Goal: Task Accomplishment & Management: Manage account settings

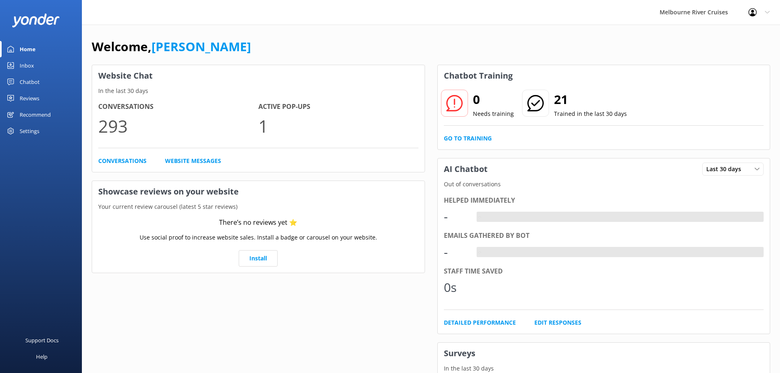
click at [30, 51] on div "Home" at bounding box center [28, 49] width 16 height 16
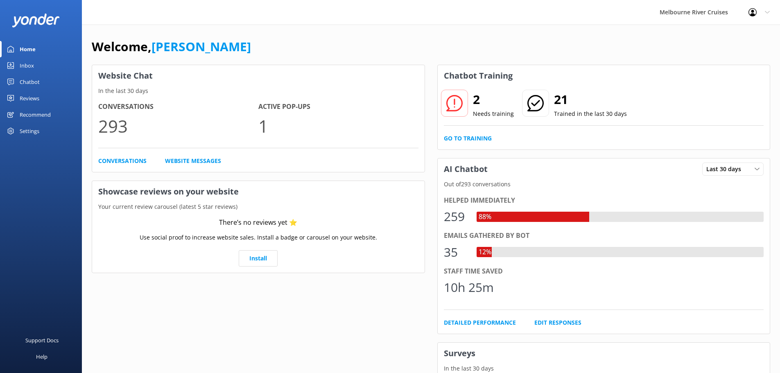
click at [27, 65] on div "Inbox" at bounding box center [27, 65] width 14 height 16
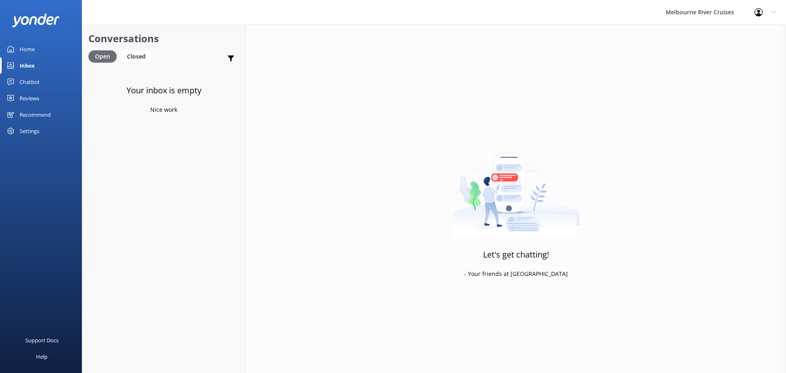
click at [108, 54] on div "Open" at bounding box center [102, 56] width 28 height 12
click at [143, 58] on div "Closed" at bounding box center [136, 56] width 31 height 12
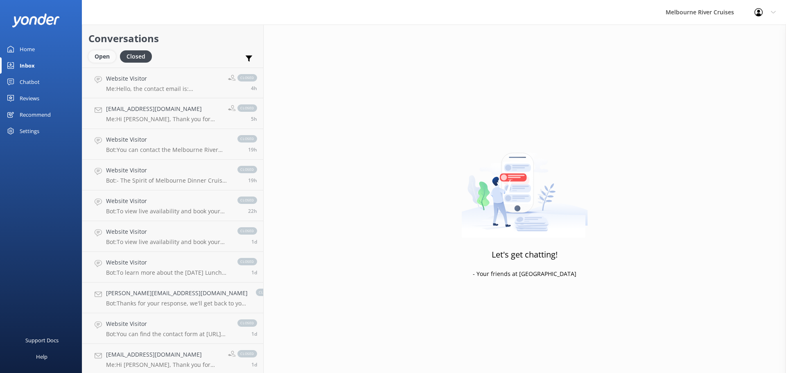
click at [104, 54] on div "Open" at bounding box center [101, 56] width 27 height 12
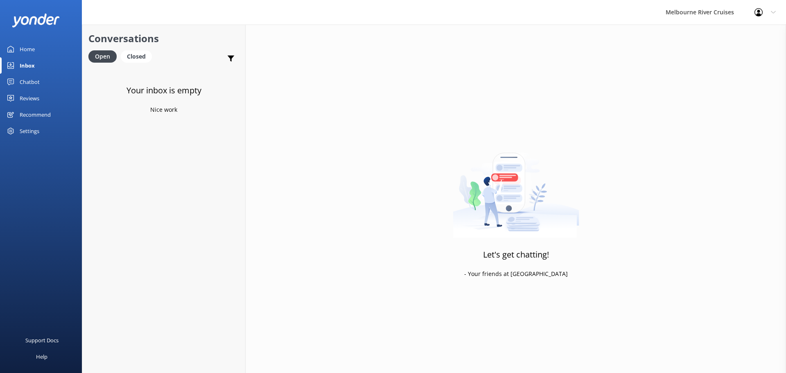
drag, startPoint x: 201, startPoint y: 102, endPoint x: 181, endPoint y: 100, distance: 19.7
click at [199, 102] on div "Your inbox is empty Nice work" at bounding box center [163, 254] width 163 height 373
click at [25, 52] on div "Home" at bounding box center [27, 49] width 15 height 16
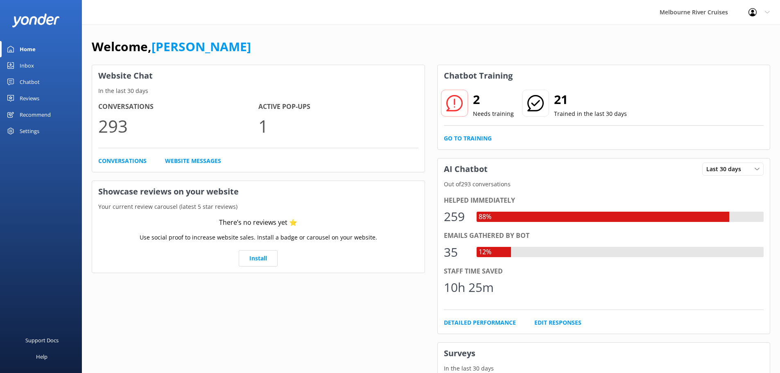
click at [34, 65] on link "Inbox" at bounding box center [41, 65] width 82 height 16
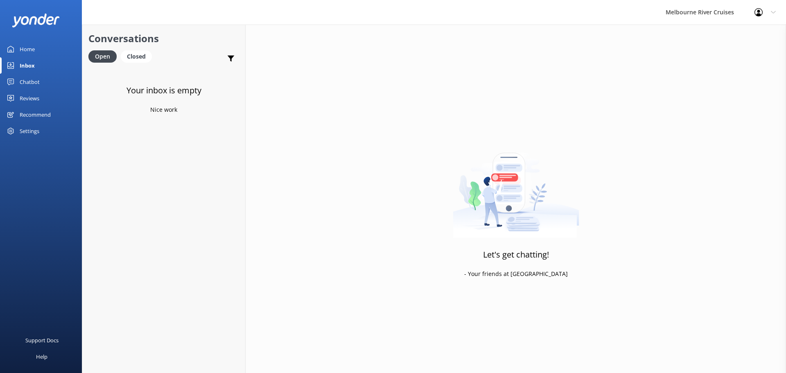
click at [26, 47] on div "Home" at bounding box center [27, 49] width 15 height 16
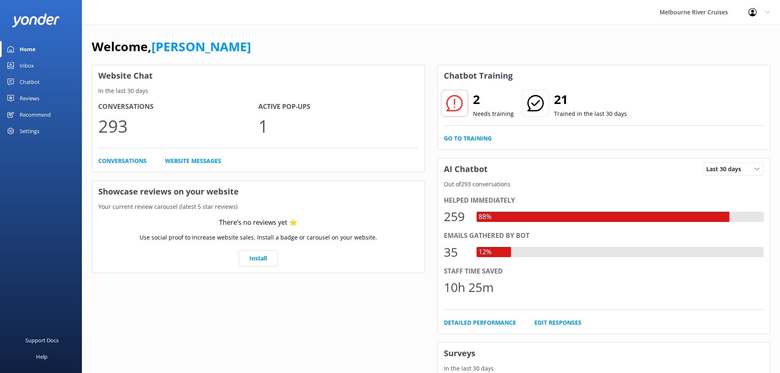
click at [29, 63] on div "Inbox" at bounding box center [27, 65] width 14 height 16
